Goal: Information Seeking & Learning: Obtain resource

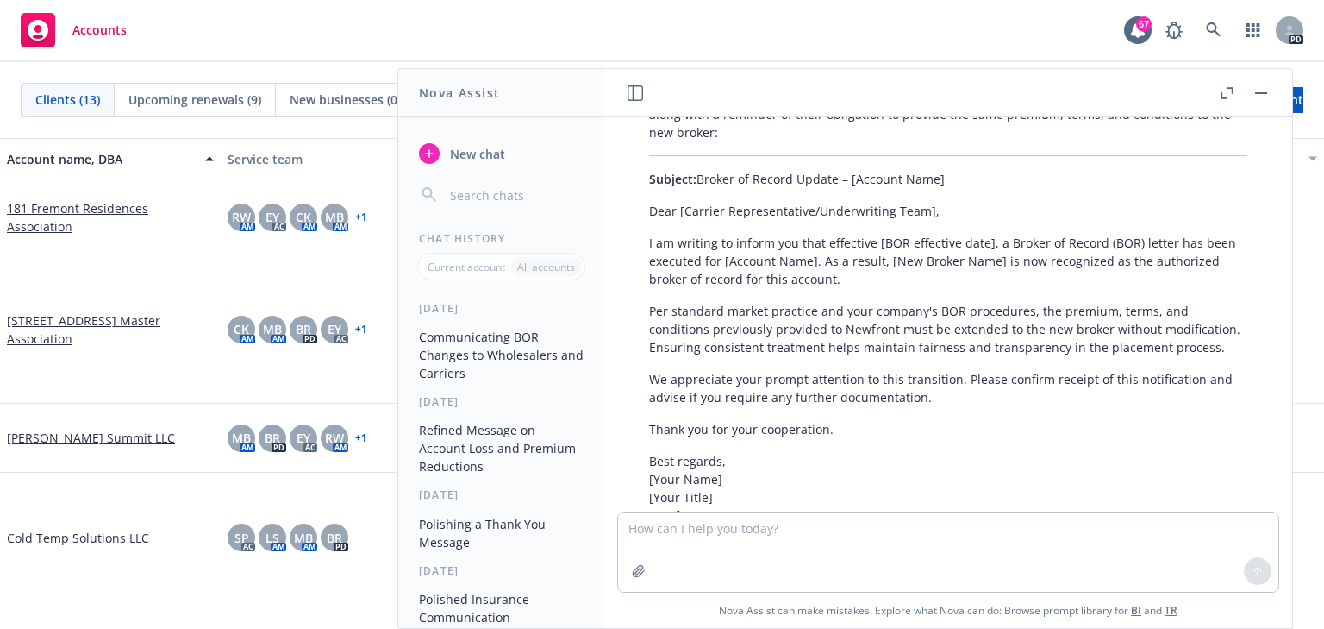
scroll to position [643, 0]
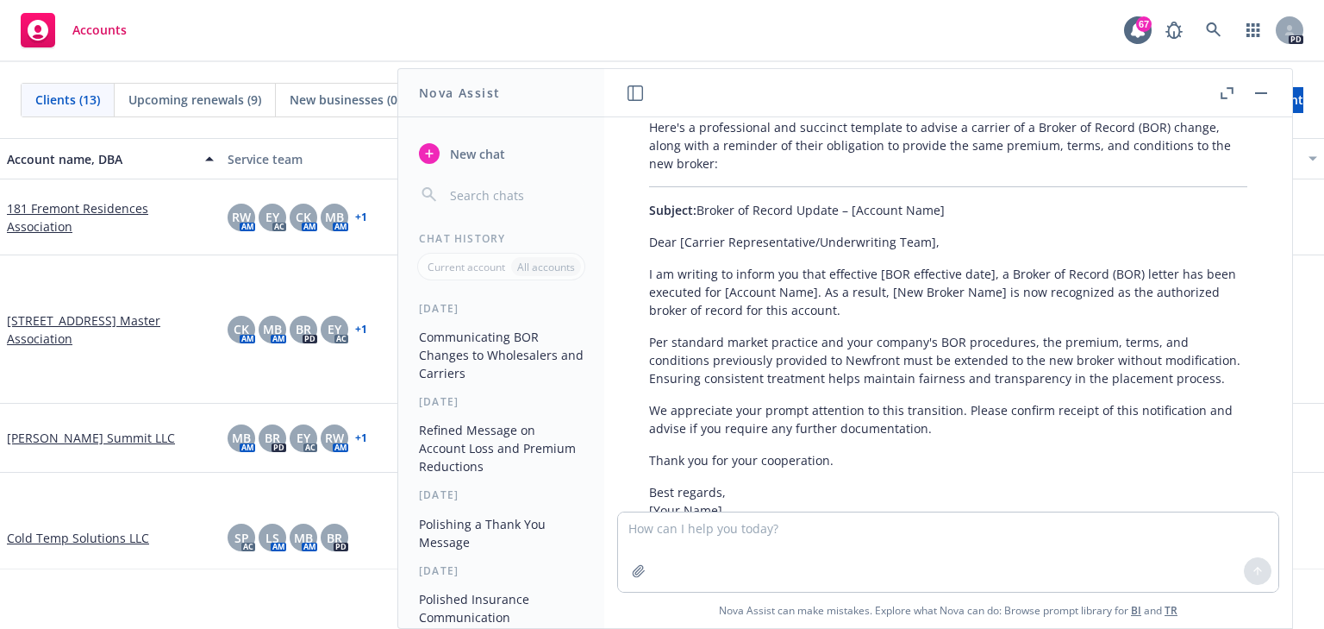
click at [716, 279] on p "I am writing to inform you that effective [BOR effective date], a Broker of Rec…" at bounding box center [948, 292] width 598 height 54
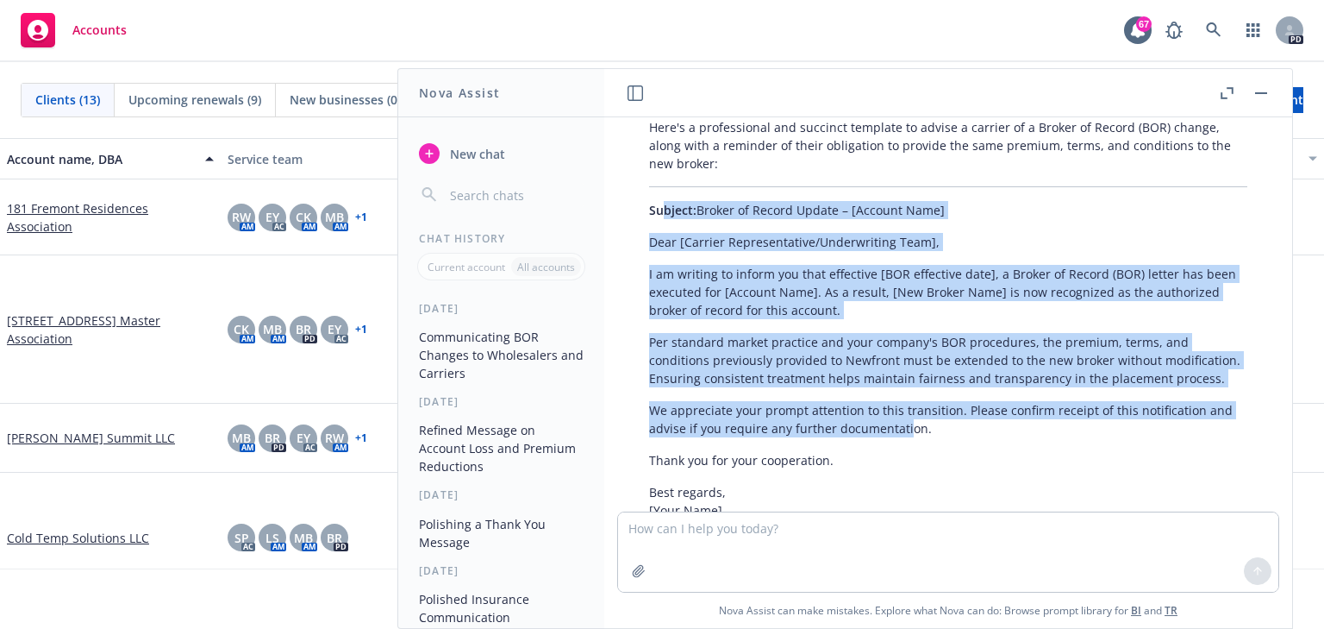
drag, startPoint x: 660, startPoint y: 203, endPoint x: 904, endPoint y: 436, distance: 337.9
click at [904, 436] on div "Here's a professional and succinct template to advise a carrier of a Broker of …" at bounding box center [948, 369] width 633 height 516
copy div "bject: Broker of Record Update – [Account Name] Dear [Carrier Representative/Un…"
click at [827, 346] on p "Per standard market practice and your company's BOR procedures, the premium, te…" at bounding box center [948, 360] width 598 height 54
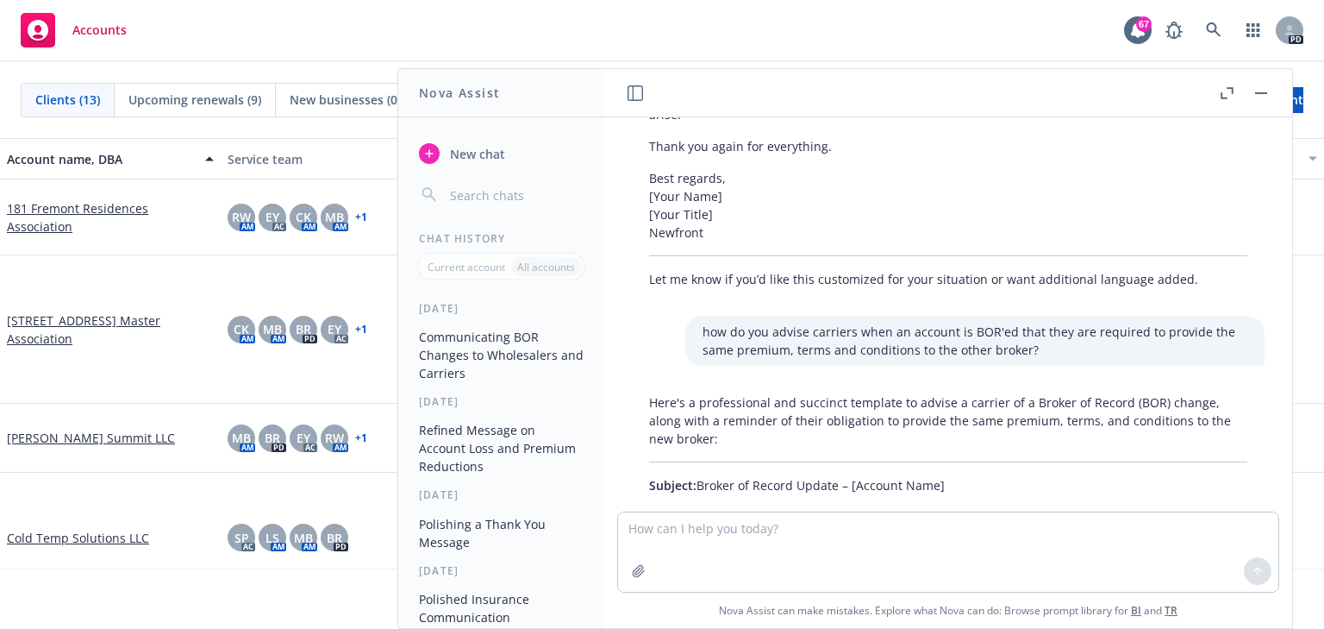
scroll to position [367, 0]
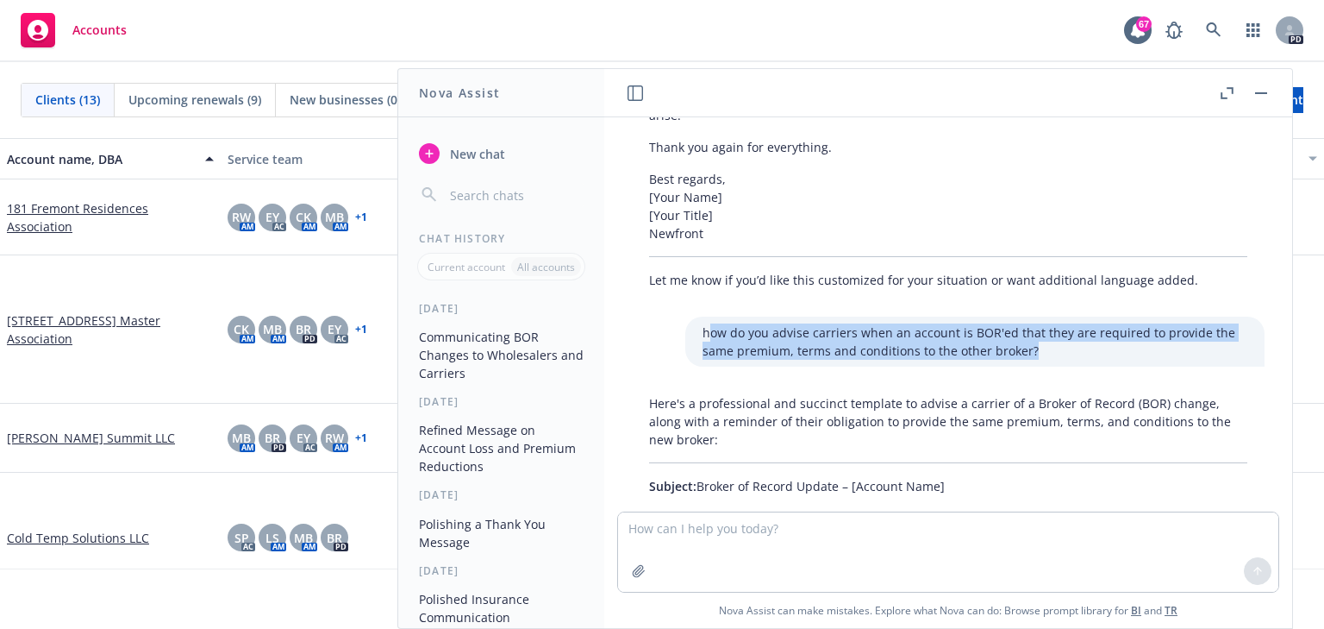
drag, startPoint x: 737, startPoint y: 327, endPoint x: 1048, endPoint y: 346, distance: 311.0
click at [1048, 346] on p "how do you advise carriers when an account is BOR'ed that they are required to …" at bounding box center [975, 341] width 545 height 36
click at [822, 350] on p "how do you advise carriers when an account is BOR'ed that they are required to …" at bounding box center [975, 341] width 545 height 36
drag, startPoint x: 683, startPoint y: 331, endPoint x: 1024, endPoint y: 354, distance: 342.2
click at [1024, 354] on p "how do you advise carriers when an account is BOR'ed that they are required to …" at bounding box center [975, 341] width 545 height 36
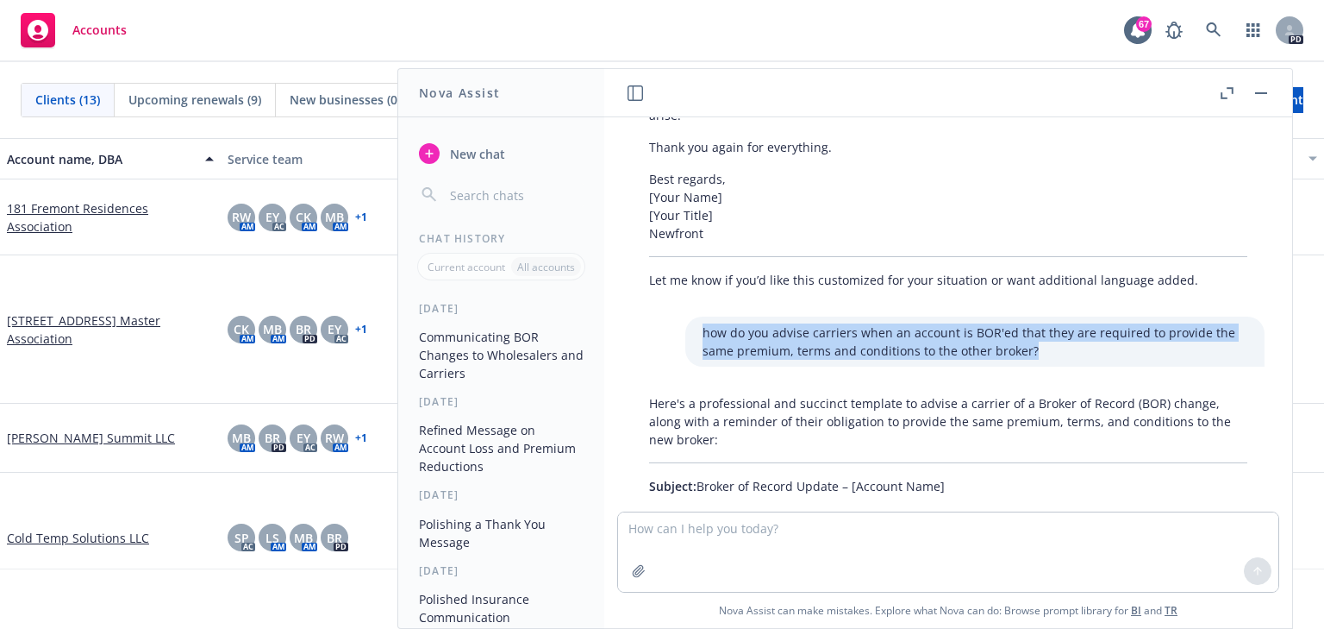
copy p "how do you advise carriers when an account is BOR'ed that they are required to …"
